Goal: Book appointment/travel/reservation

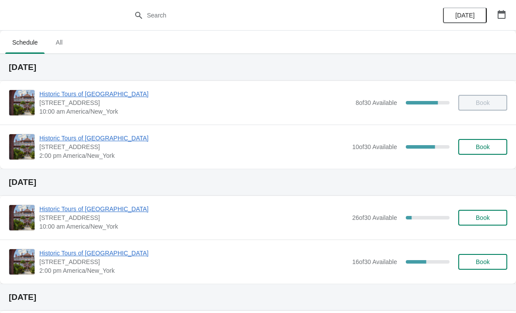
click at [479, 151] on button "Book" at bounding box center [483, 147] width 49 height 16
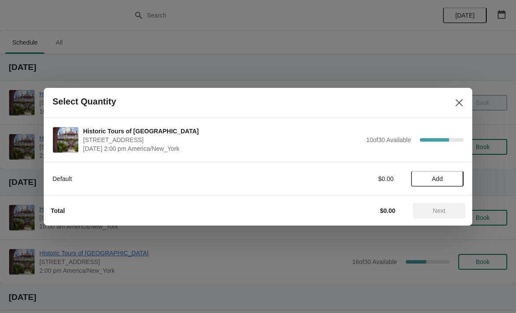
click at [431, 184] on button "Add" at bounding box center [437, 179] width 53 height 16
click at [448, 182] on icon at bounding box center [452, 178] width 9 height 9
click at [444, 207] on span "Next" at bounding box center [439, 210] width 13 height 7
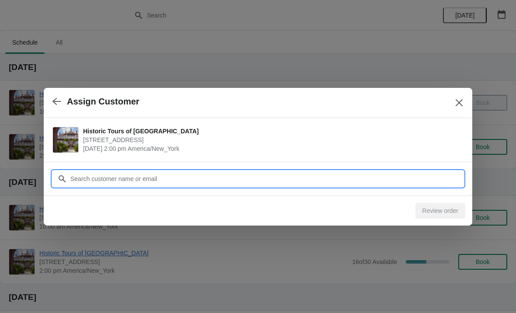
click at [319, 178] on input "Customer" at bounding box center [267, 179] width 394 height 16
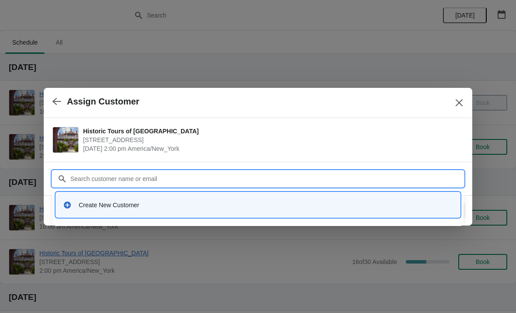
click at [155, 214] on div "Create New Customer" at bounding box center [258, 205] width 404 height 25
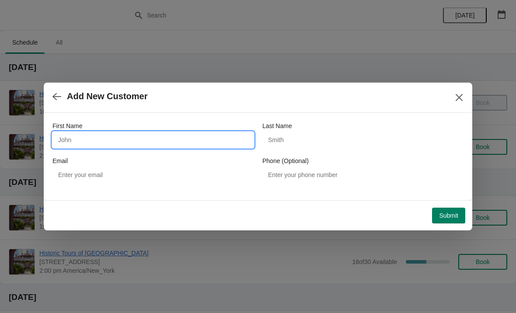
click at [144, 145] on input "First Name" at bounding box center [153, 140] width 201 height 16
type input "[PERSON_NAME]"
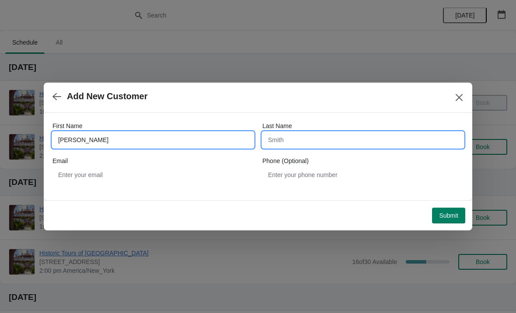
click at [337, 135] on input "Last Name" at bounding box center [363, 140] width 201 height 16
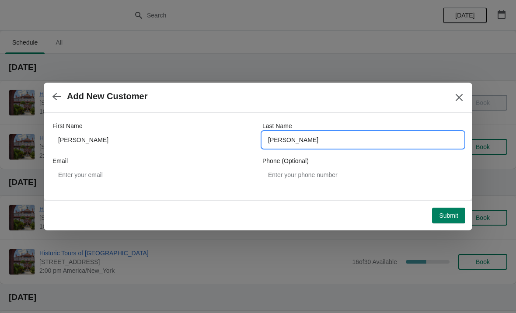
type input "[PERSON_NAME]"
click at [295, 107] on div "Add New Customer" at bounding box center [258, 98] width 429 height 30
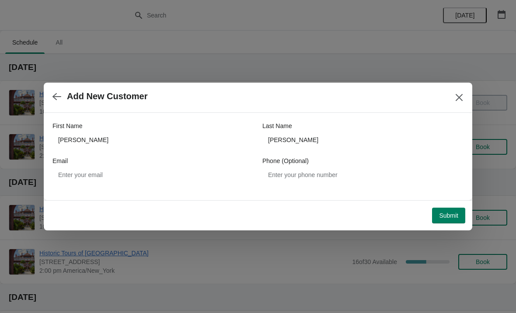
click at [448, 219] on span "Submit" at bounding box center [448, 215] width 19 height 7
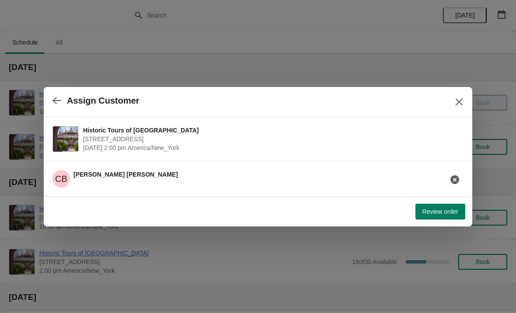
click at [56, 100] on icon "button" at bounding box center [57, 100] width 9 height 7
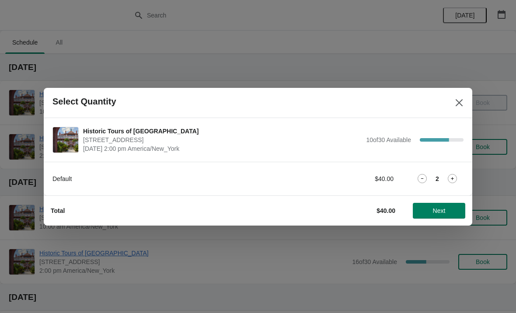
click at [441, 212] on span "Next" at bounding box center [439, 210] width 13 height 7
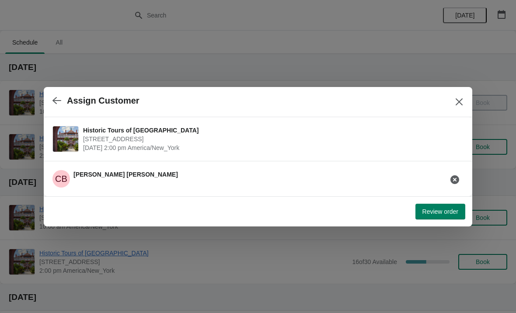
click at [289, 175] on div "CB [PERSON_NAME]" at bounding box center [255, 175] width 418 height 25
click at [57, 99] on icon "button" at bounding box center [57, 100] width 9 height 9
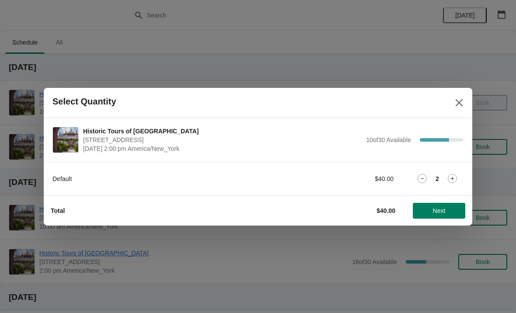
click at [464, 105] on button "Close" at bounding box center [460, 103] width 16 height 16
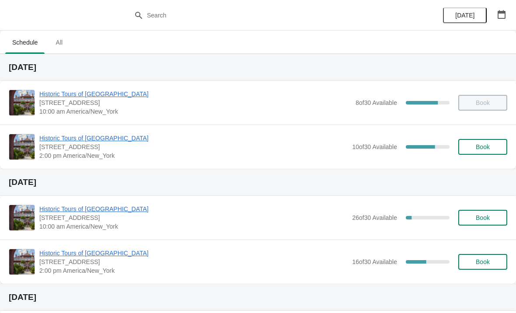
click at [486, 144] on span "Book" at bounding box center [483, 147] width 14 height 7
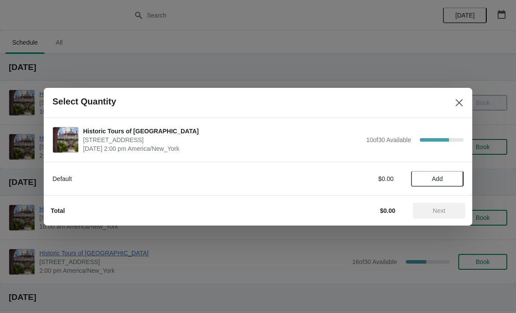
click at [449, 177] on span "Add" at bounding box center [437, 178] width 37 height 7
click at [453, 179] on icon at bounding box center [452, 178] width 3 height 3
click at [444, 208] on span "Next" at bounding box center [439, 210] width 13 height 7
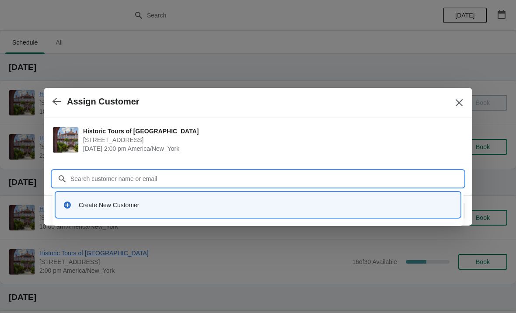
click at [127, 207] on div "Create New Customer" at bounding box center [266, 205] width 375 height 9
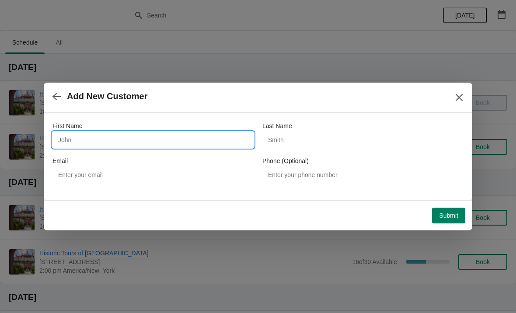
click at [151, 133] on input "First Name" at bounding box center [153, 140] width 201 height 16
type input "[PERSON_NAME]"
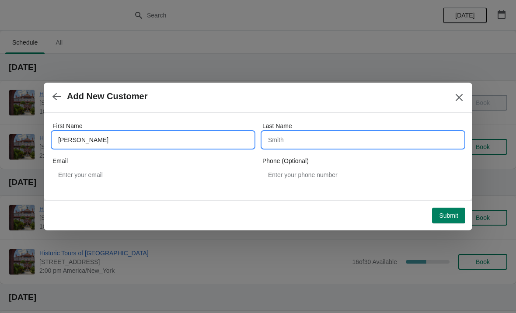
click at [340, 138] on input "Last Name" at bounding box center [363, 140] width 201 height 16
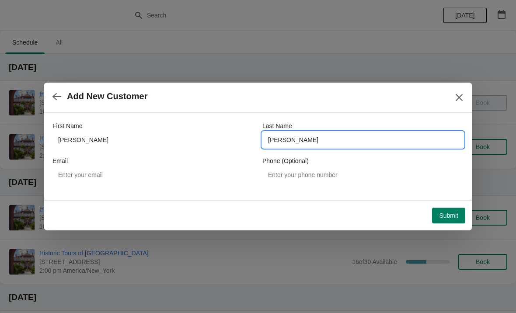
type input "[PERSON_NAME]"
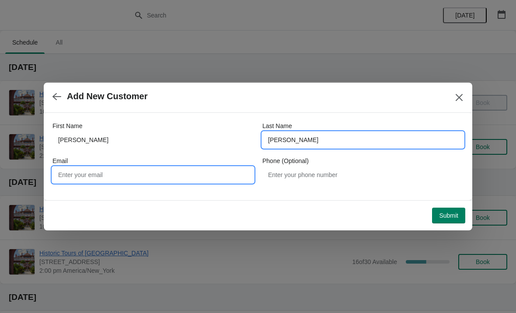
click at [157, 175] on input "Email" at bounding box center [153, 175] width 201 height 16
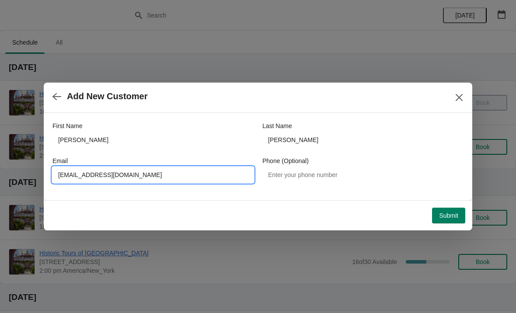
type input "[EMAIL_ADDRESS][DOMAIN_NAME]"
click at [389, 100] on span "Add New Customer" at bounding box center [248, 96] width 390 height 10
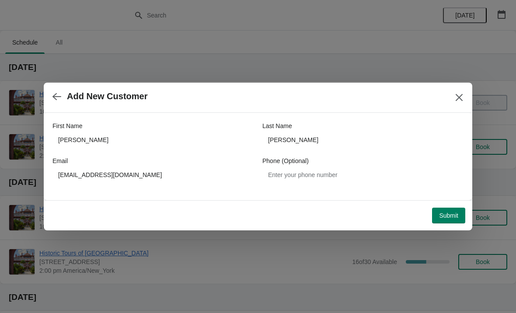
click at [450, 214] on span "Submit" at bounding box center [448, 215] width 19 height 7
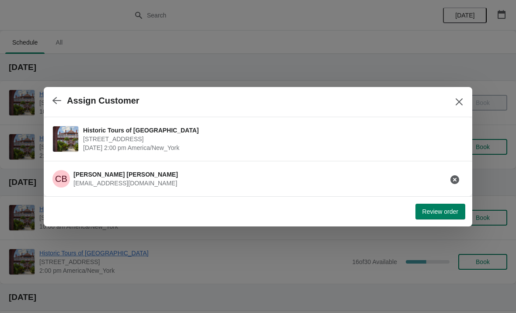
click at [444, 213] on span "Review order" at bounding box center [441, 211] width 36 height 7
